Goal: Task Accomplishment & Management: Use online tool/utility

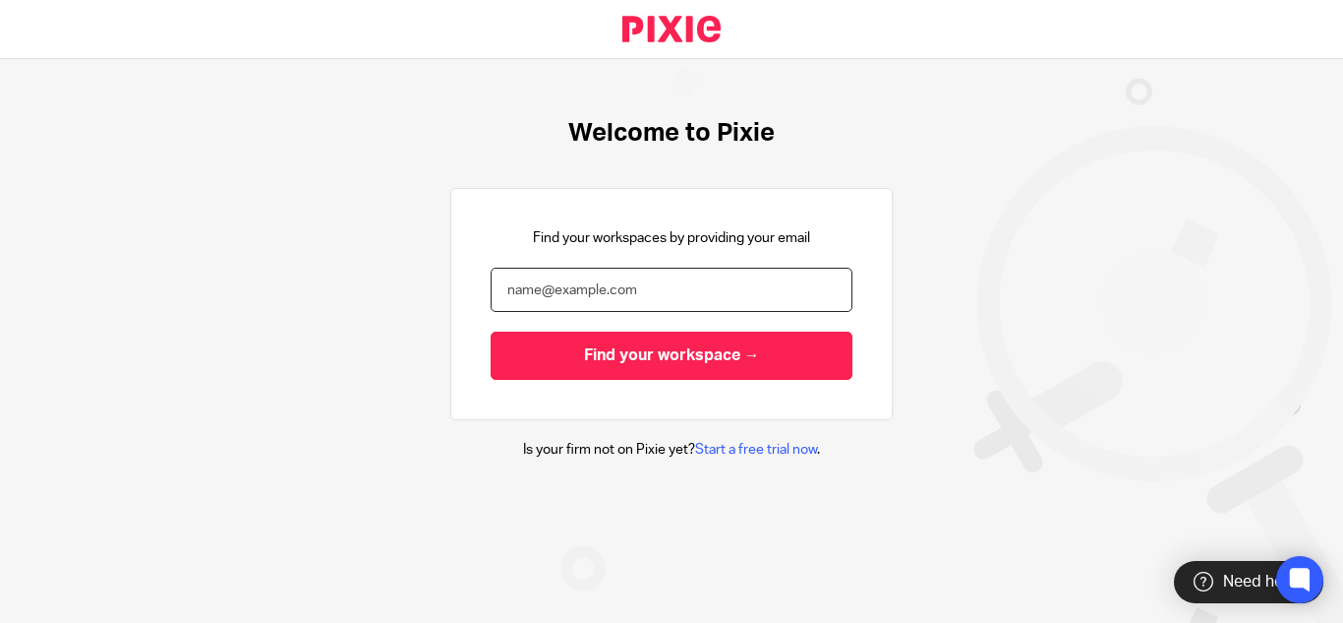
click at [649, 282] on input "email" at bounding box center [672, 289] width 362 height 44
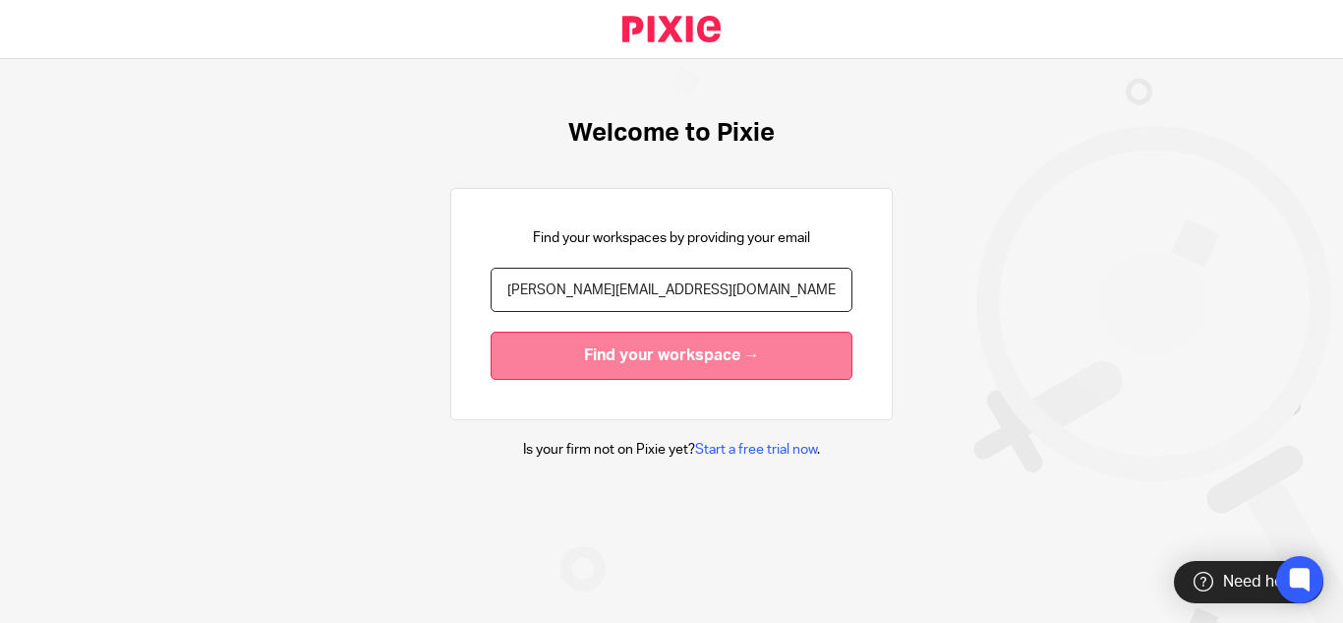
type input "[PERSON_NAME][EMAIL_ADDRESS][DOMAIN_NAME]"
click at [658, 343] on input "Find your workspace →" at bounding box center [672, 355] width 362 height 48
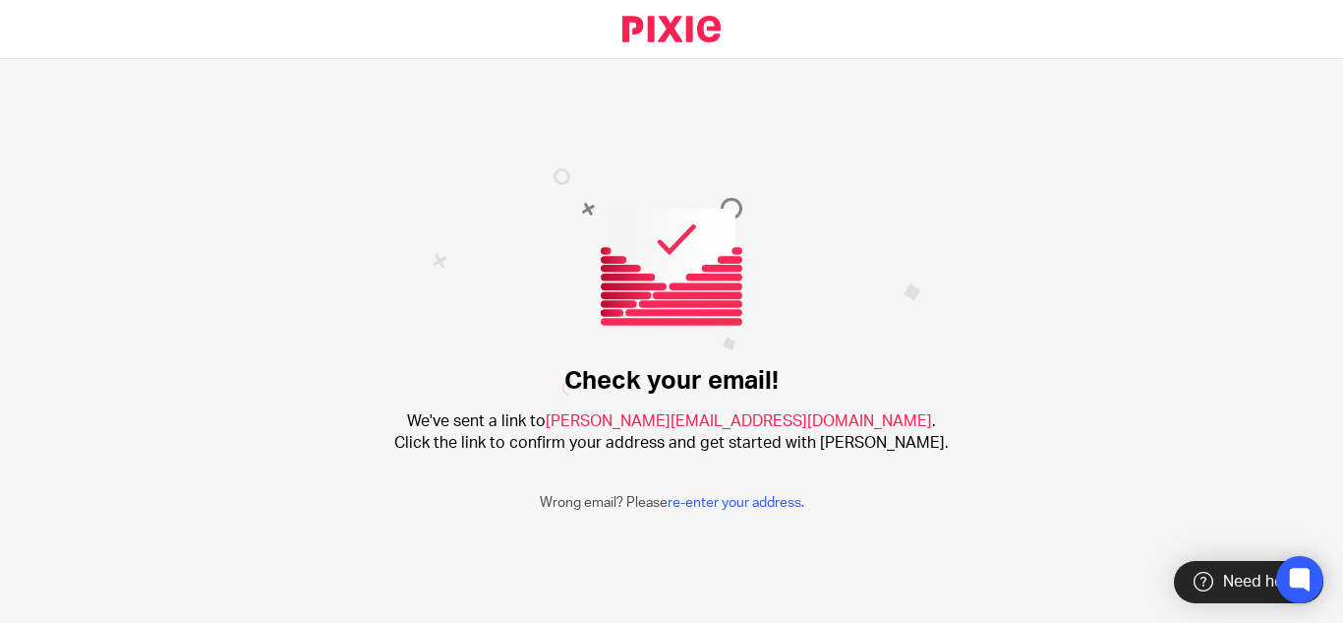
click at [702, 423] on span "[PERSON_NAME][EMAIL_ADDRESS][DOMAIN_NAME]" at bounding box center [739, 421] width 386 height 16
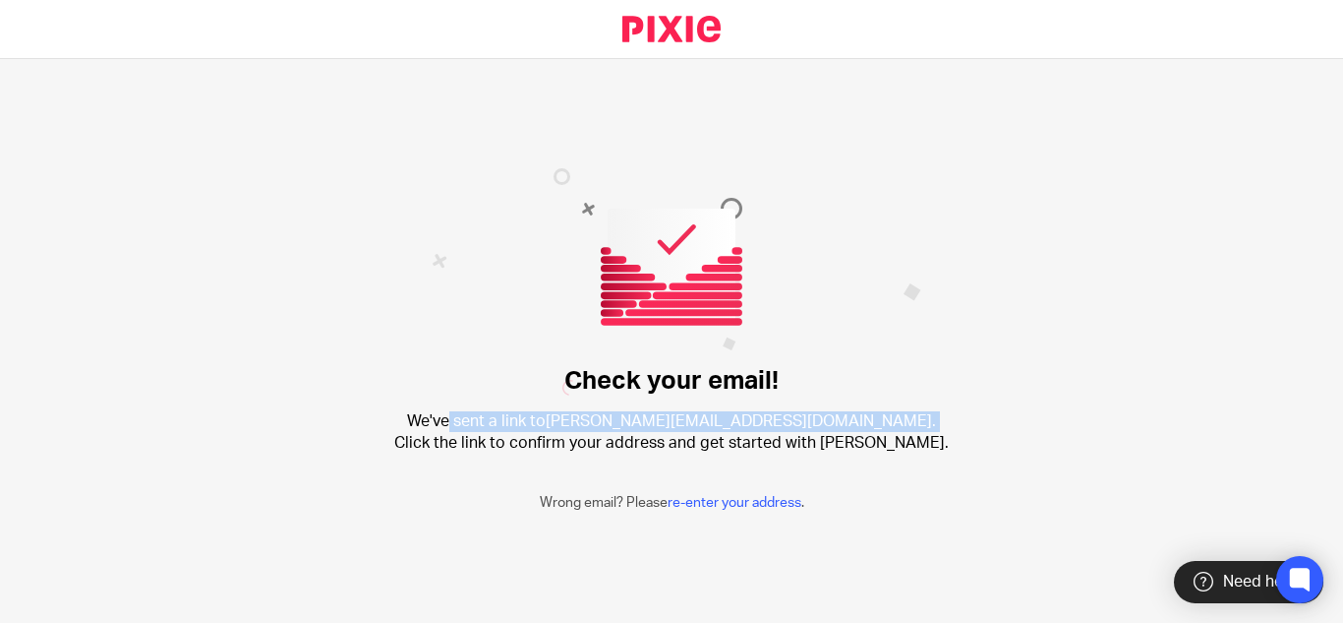
click at [702, 423] on span "[PERSON_NAME][EMAIL_ADDRESS][DOMAIN_NAME]" at bounding box center [739, 421] width 386 height 16
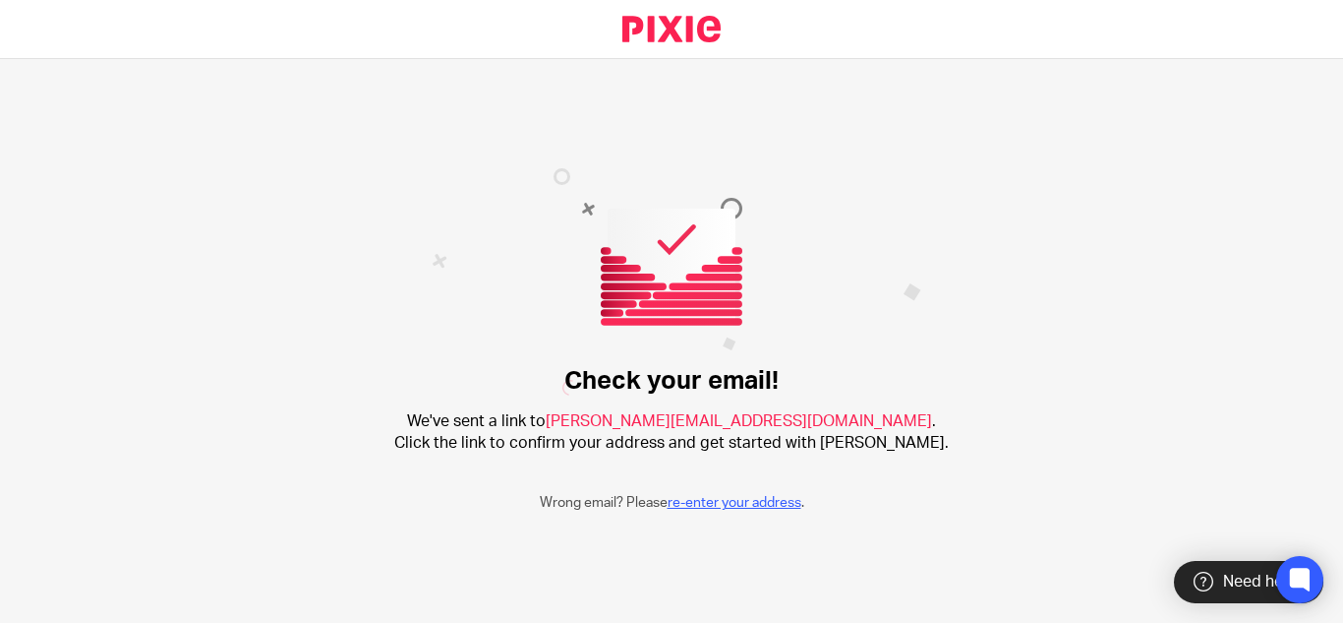
click at [722, 507] on link "re-enter your address" at bounding box center [735, 503] width 134 height 14
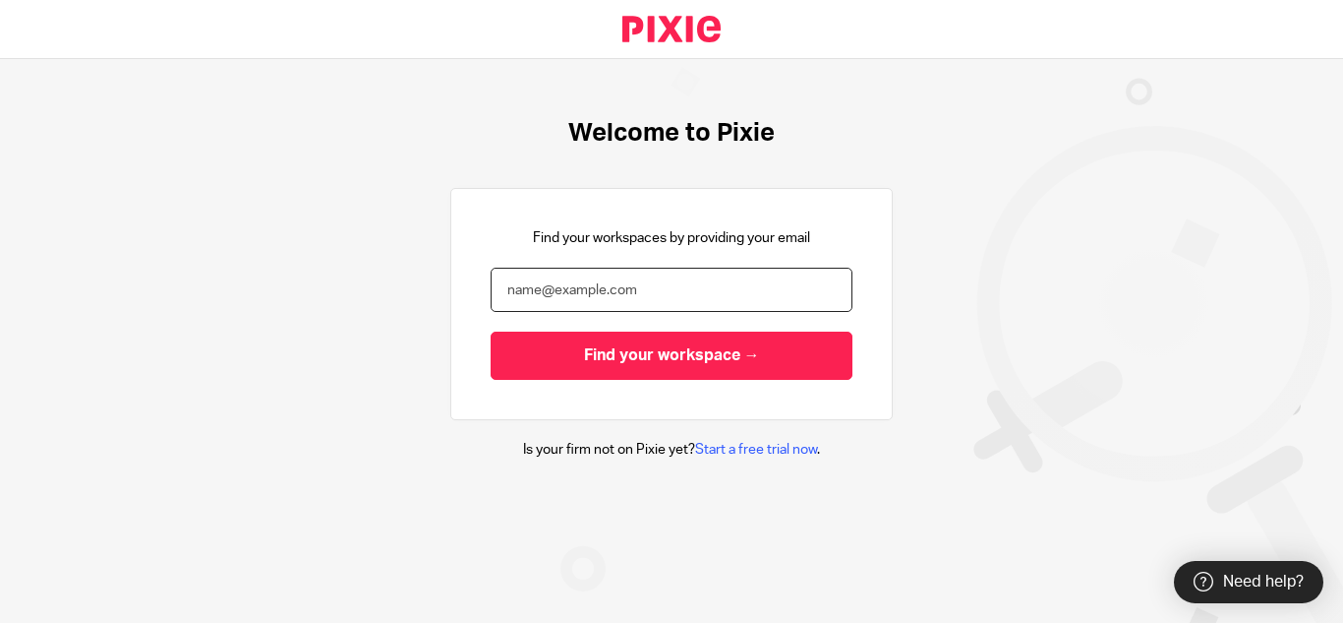
click at [609, 298] on input "email" at bounding box center [672, 289] width 362 height 44
paste input "[PERSON_NAME][EMAIL_ADDRESS][DOMAIN_NAME]"
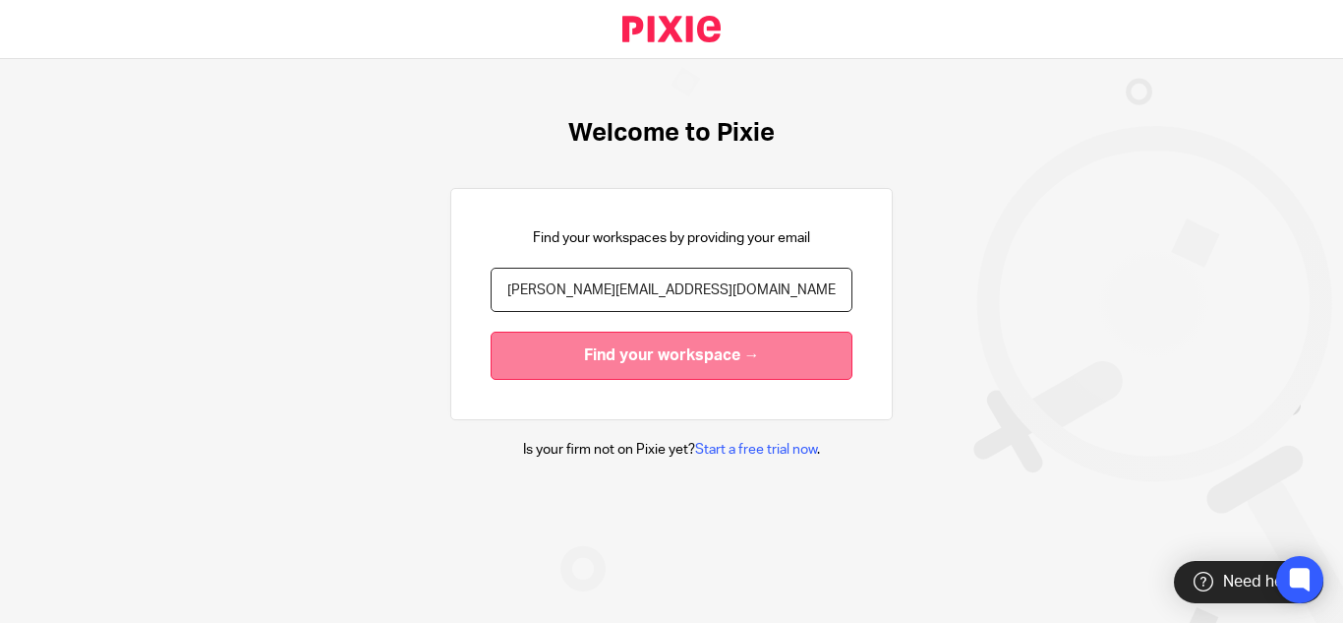
type input "[PERSON_NAME][EMAIL_ADDRESS][DOMAIN_NAME]"
click at [582, 354] on input "Find your workspace →" at bounding box center [672, 355] width 362 height 48
